Goal: Task Accomplishment & Management: Complete application form

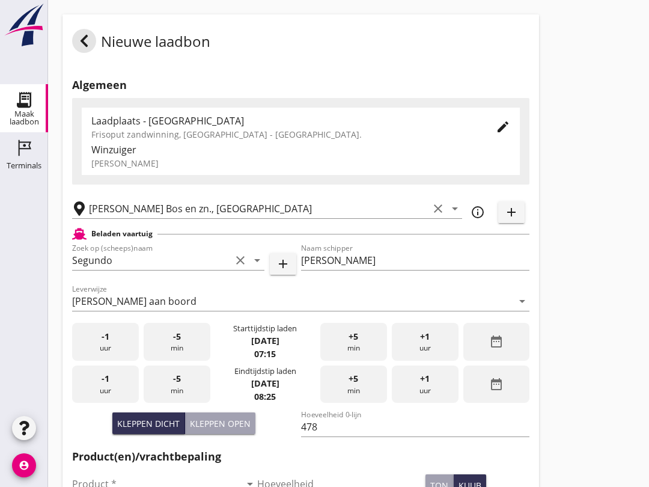
click at [171, 390] on div "-5 min" at bounding box center [177, 384] width 67 height 38
click at [168, 401] on div "-5 min" at bounding box center [177, 384] width 67 height 38
click at [166, 397] on div "-5 min" at bounding box center [177, 384] width 67 height 38
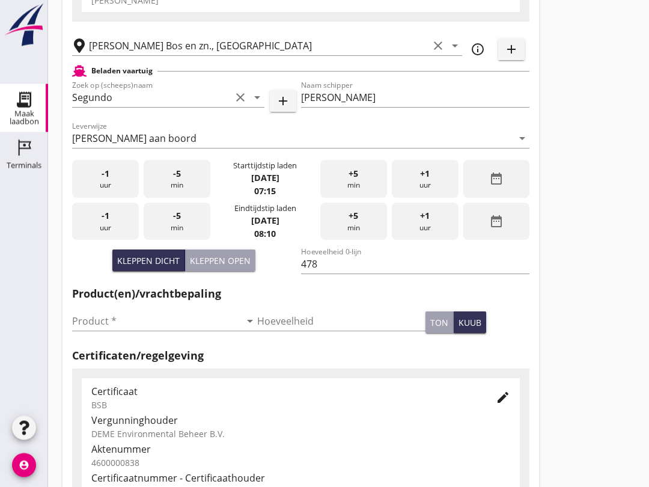
scroll to position [168, 0]
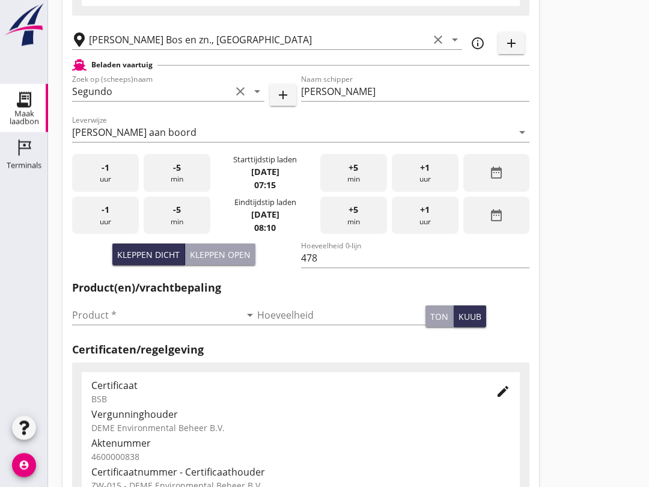
click at [88, 325] on input "Product *" at bounding box center [156, 315] width 168 height 19
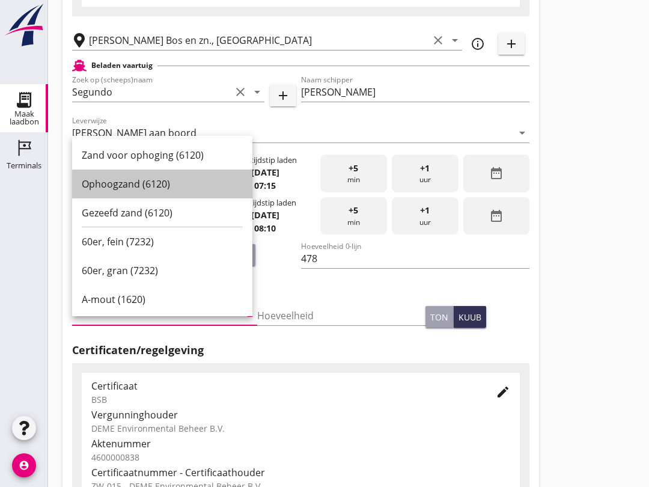
click at [118, 178] on div "Ophoogzand (6120)" at bounding box center [162, 184] width 161 height 14
type input "Ophoogzand (6120)"
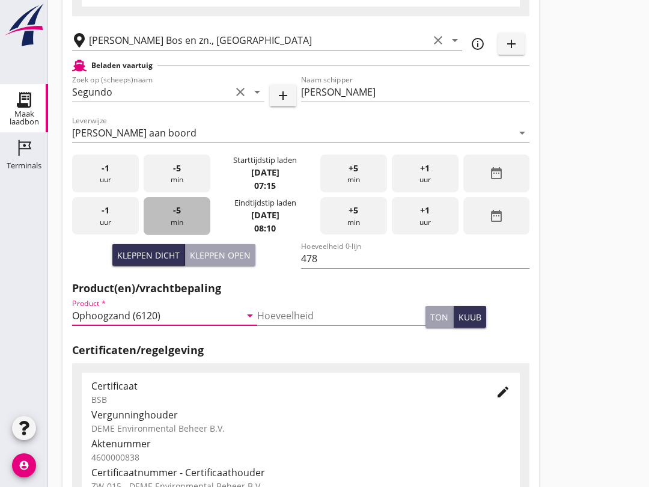
click at [177, 217] on span "-5" at bounding box center [177, 210] width 8 height 13
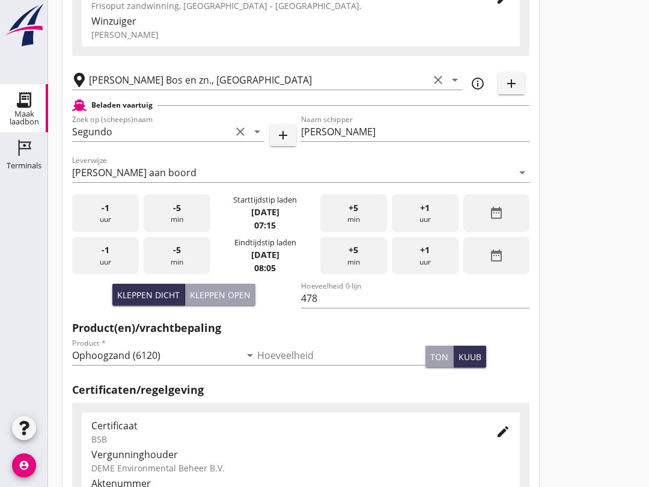
scroll to position [126, 0]
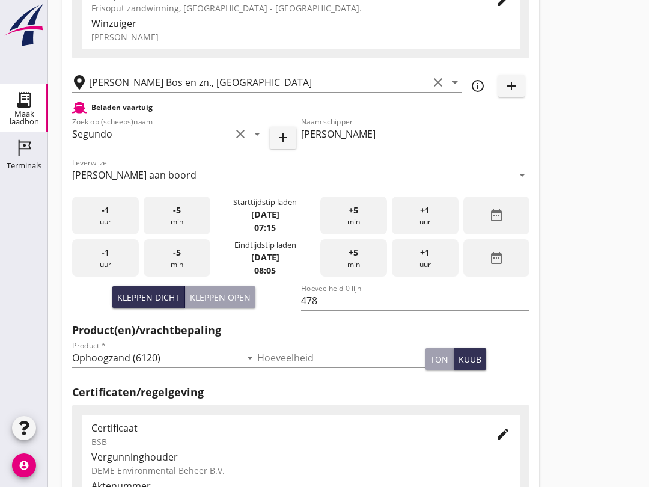
click at [246, 141] on icon "clear" at bounding box center [240, 134] width 14 height 14
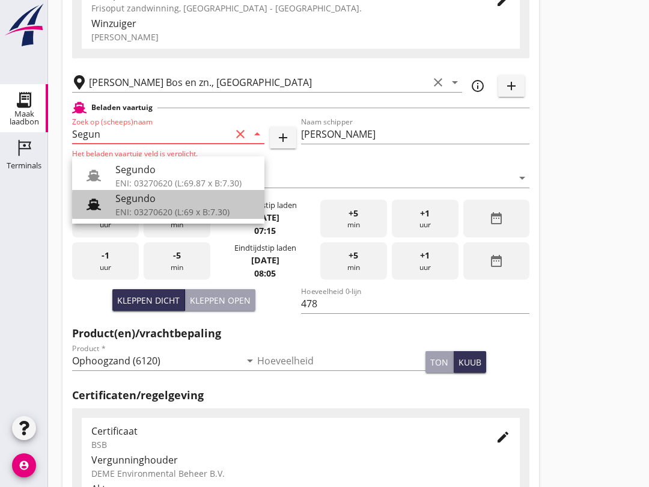
click at [139, 203] on div "Segundo" at bounding box center [184, 198] width 139 height 14
type input "Segundo"
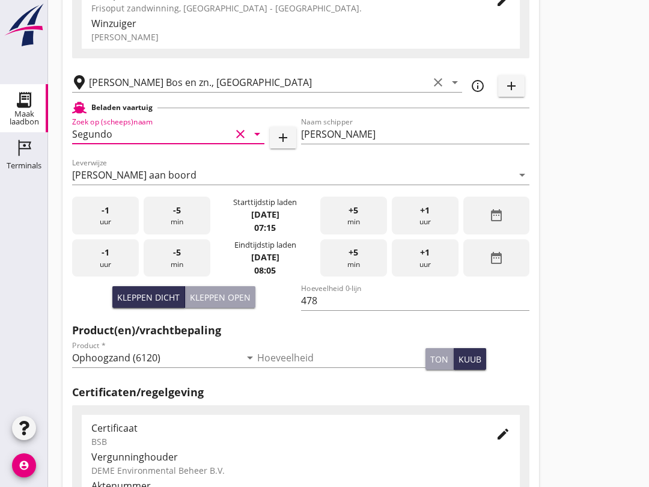
click at [237, 141] on icon "clear" at bounding box center [240, 134] width 14 height 14
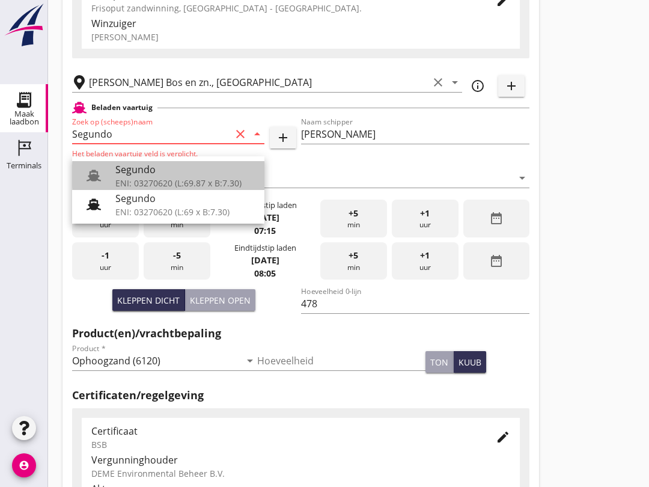
click at [142, 174] on div "Segundo" at bounding box center [184, 169] width 139 height 14
type input "Segundo"
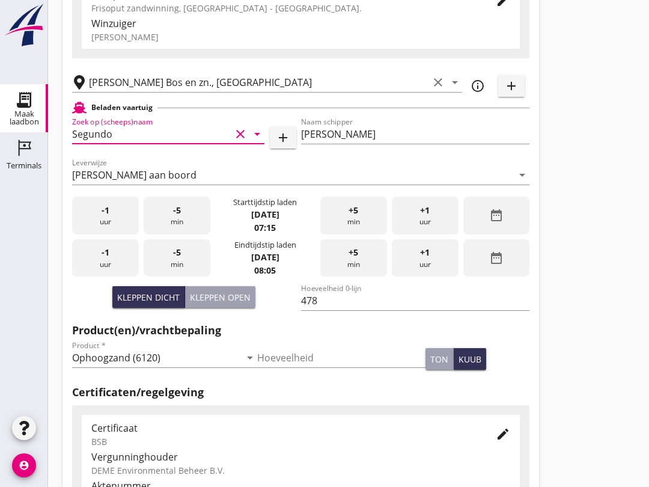
click at [242, 141] on icon "clear" at bounding box center [240, 134] width 14 height 14
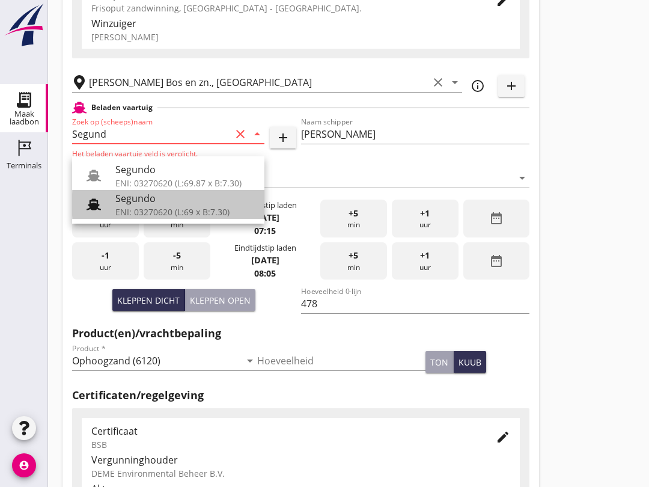
click at [122, 200] on div "Segundo" at bounding box center [184, 198] width 139 height 14
type input "Segundo"
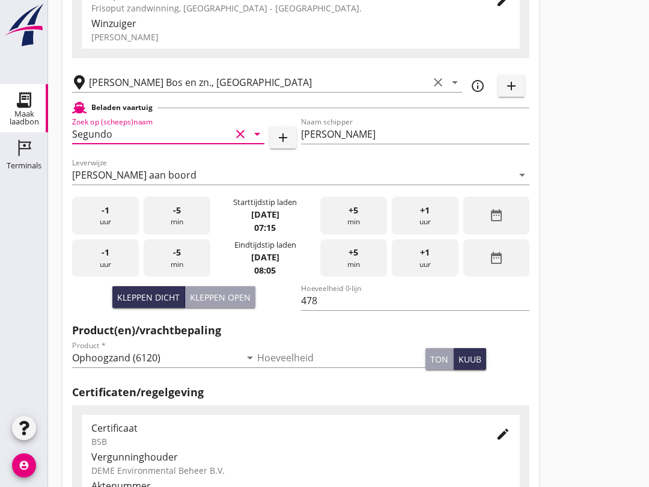
click at [371, 144] on input "[PERSON_NAME]" at bounding box center [415, 133] width 229 height 19
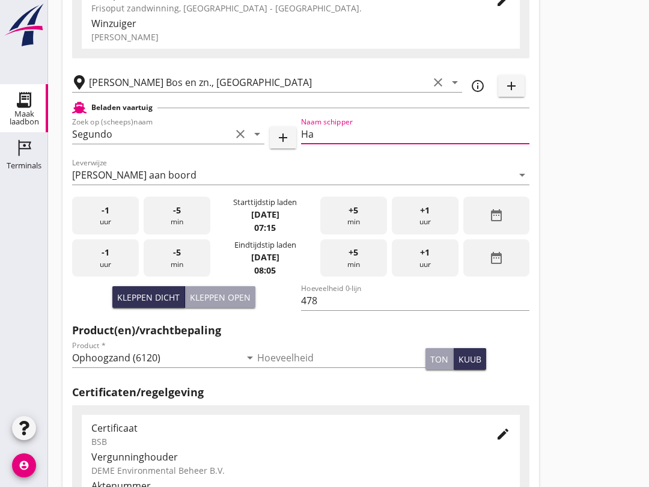
type input "H"
type input "D"
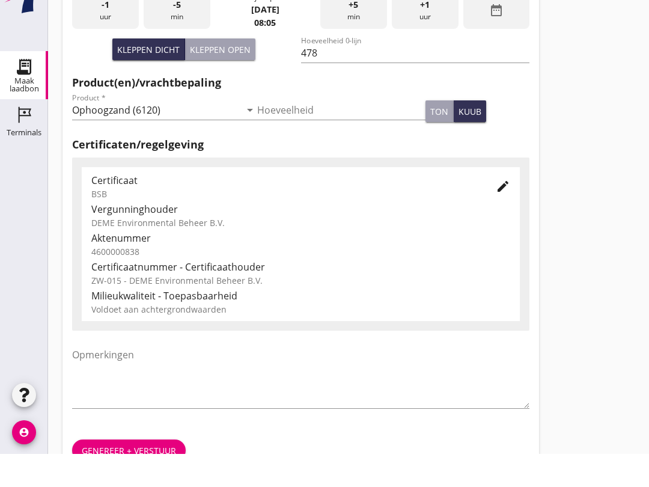
scroll to position [382, 0]
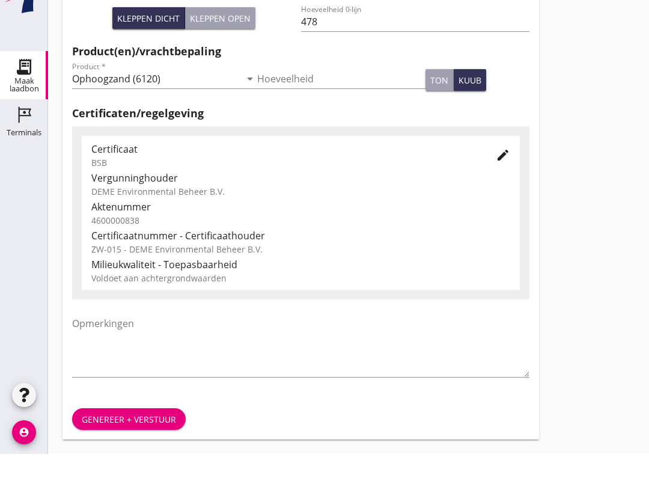
type input "Rianne"
click at [99, 446] on div "Genereer + verstuur" at bounding box center [129, 452] width 94 height 13
